Goal: Browse casually

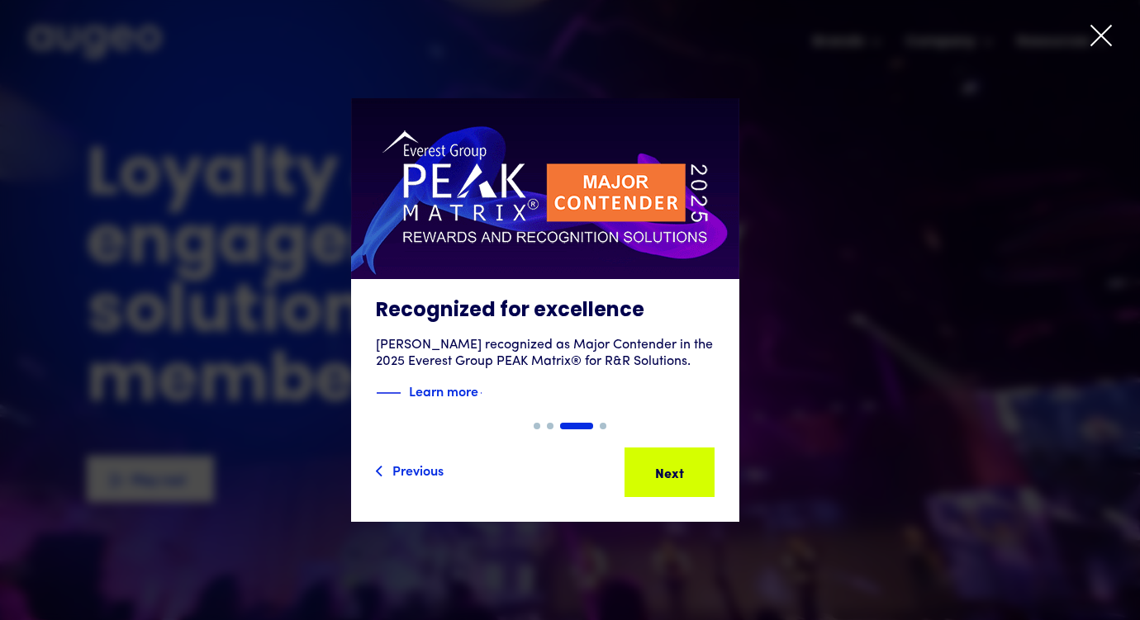
click at [1107, 27] on icon at bounding box center [1100, 35] width 25 height 25
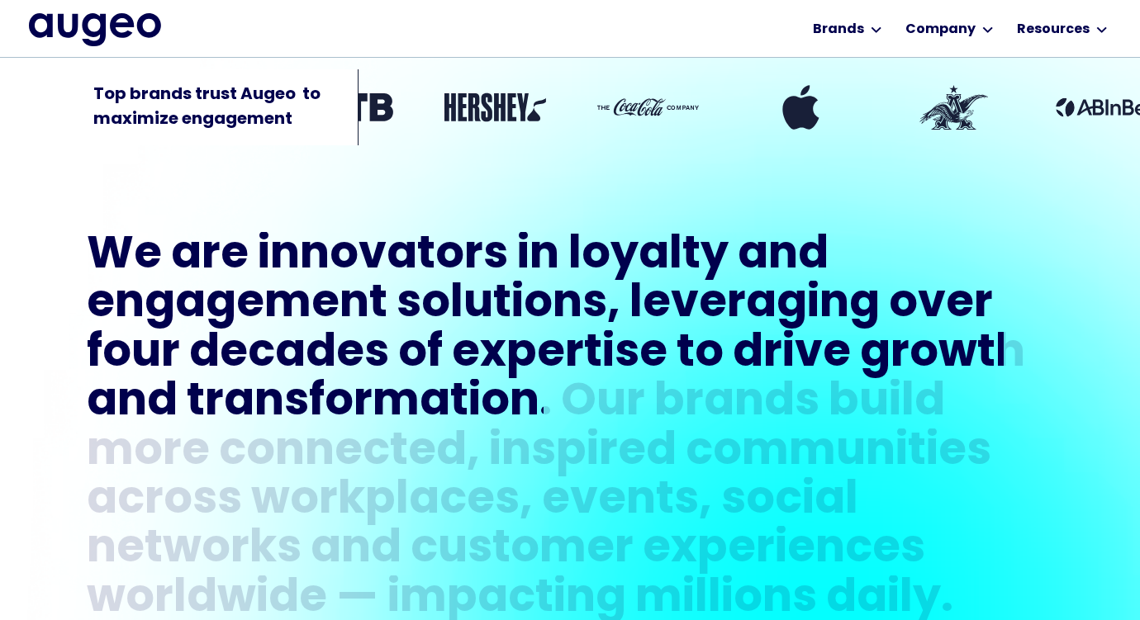
scroll to position [609, 0]
